Goal: Task Accomplishment & Management: Manage account settings

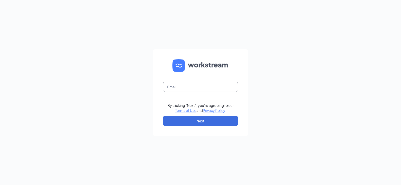
click at [179, 88] on input "text" at bounding box center [200, 87] width 75 height 10
type input "[EMAIL_ADDRESS][DOMAIN_NAME]"
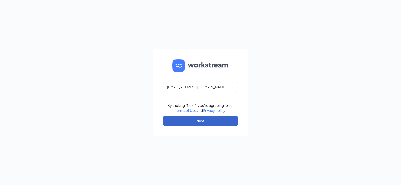
click at [194, 122] on button "Next" at bounding box center [200, 121] width 75 height 10
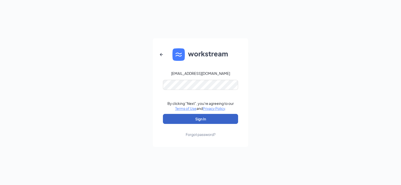
click at [201, 120] on button "Sign In" at bounding box center [200, 119] width 75 height 10
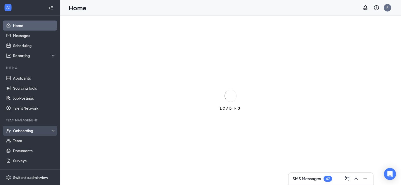
click at [22, 129] on div "Onboarding" at bounding box center [32, 130] width 39 height 5
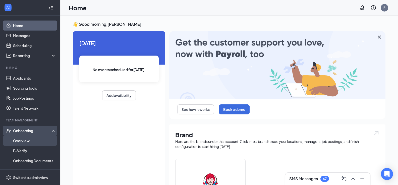
click at [22, 140] on link "Overview" at bounding box center [34, 141] width 43 height 10
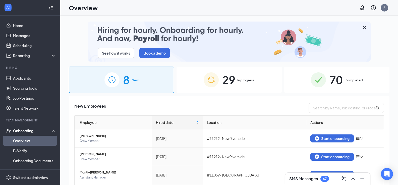
click at [234, 77] on div "29 In progress" at bounding box center [228, 80] width 105 height 26
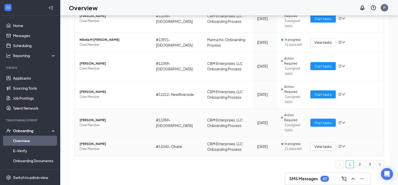
scroll to position [23, 0]
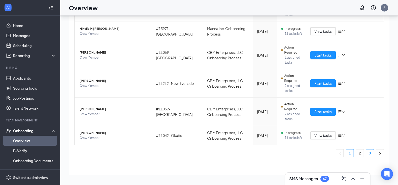
click at [366, 154] on link "3" at bounding box center [370, 154] width 8 height 8
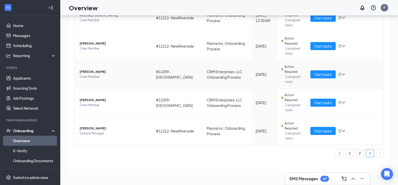
scroll to position [222, 0]
click at [88, 128] on span "[PERSON_NAME]" at bounding box center [114, 128] width 68 height 5
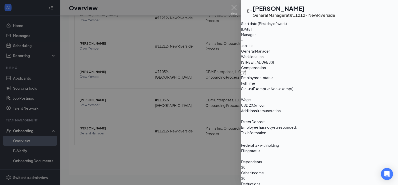
scroll to position [155, 0]
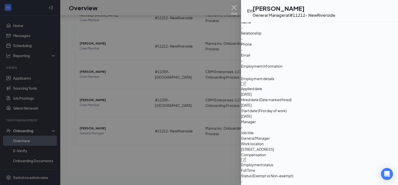
click at [232, 6] on img at bounding box center [234, 10] width 6 height 10
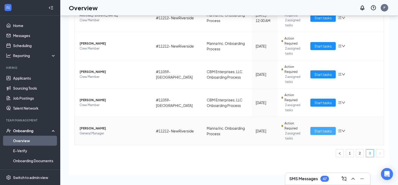
click at [316, 129] on span "Start tasks" at bounding box center [322, 131] width 17 height 6
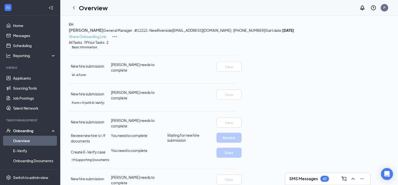
click at [106, 34] on p "Share Onboarding Link" at bounding box center [87, 37] width 37 height 6
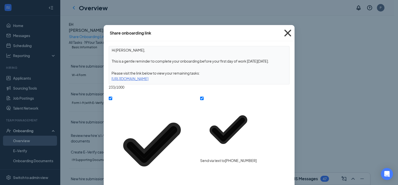
click at [288, 31] on icon "Cross" at bounding box center [288, 33] width 14 height 14
